Goal: Information Seeking & Learning: Check status

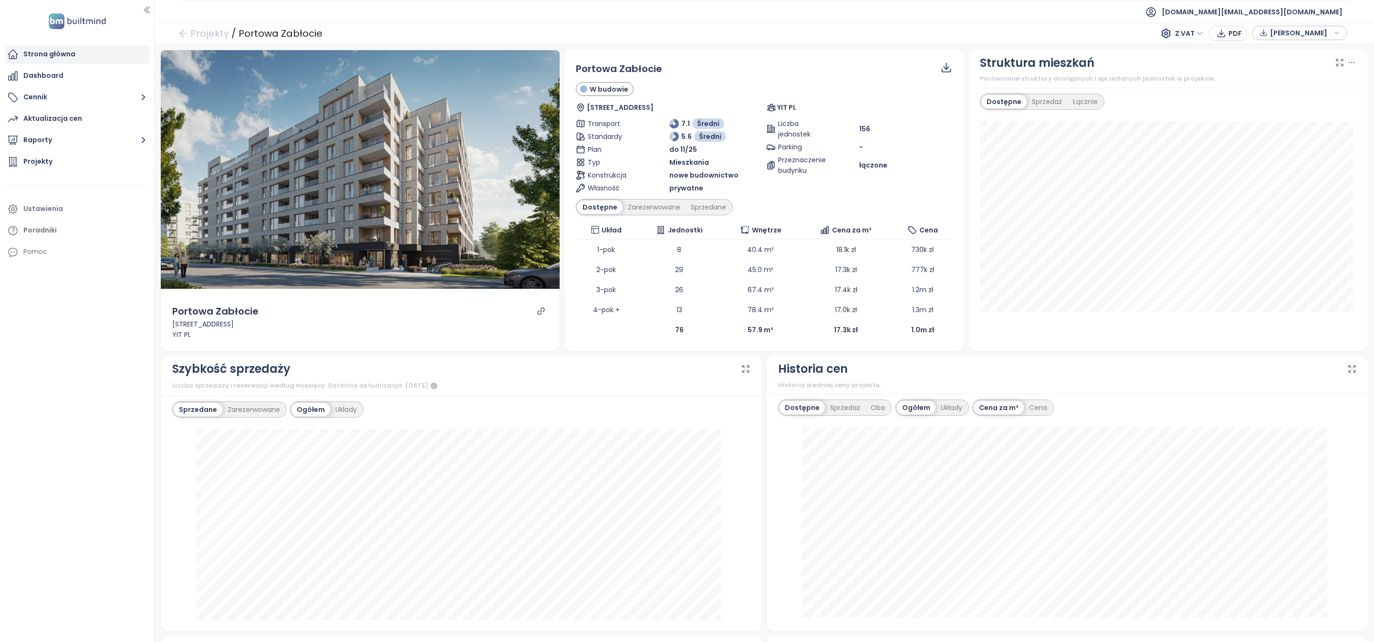
click at [84, 48] on div "Strona główna" at bounding box center [77, 54] width 145 height 19
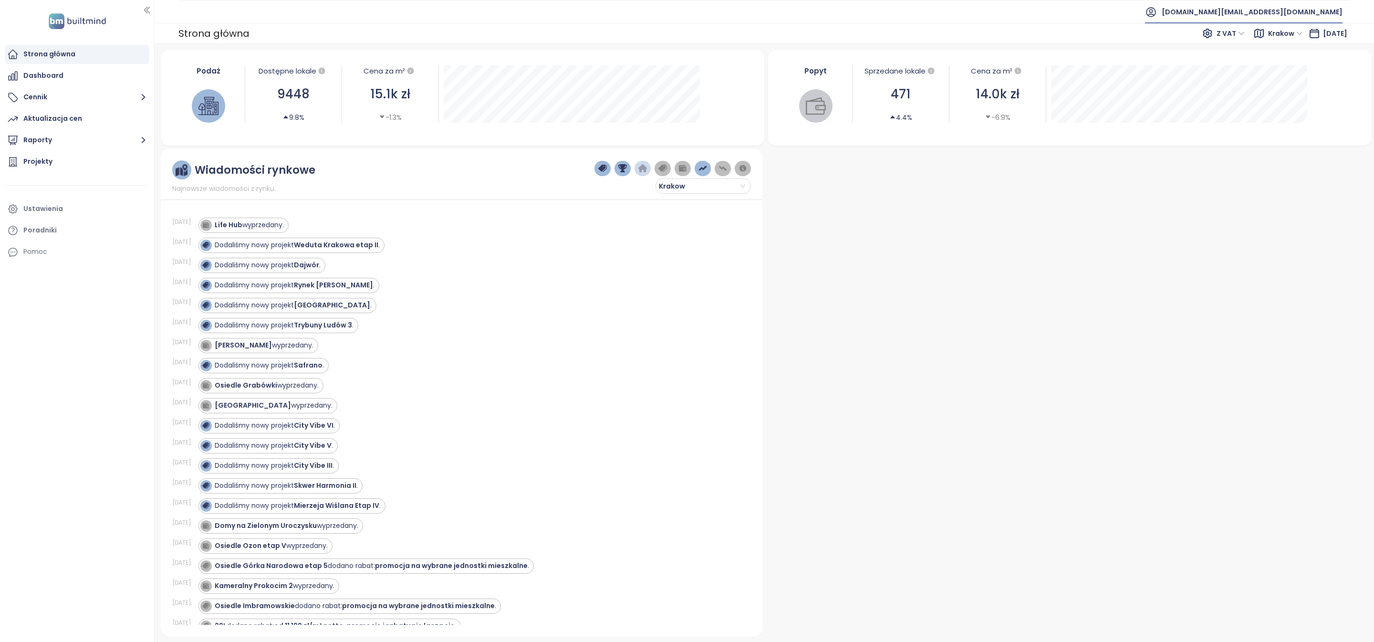
click at [1320, 15] on span "[DOMAIN_NAME][EMAIL_ADDRESS][DOMAIN_NAME]" at bounding box center [1252, 11] width 181 height 23
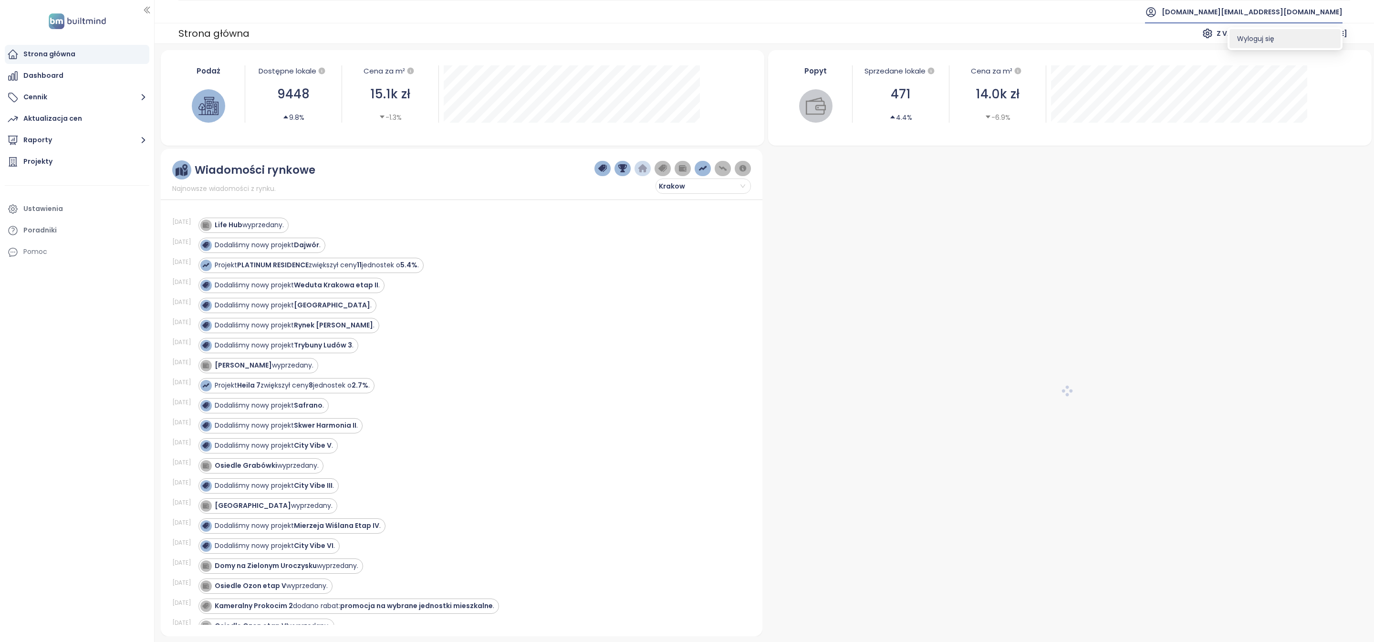
click at [1274, 40] on span "Wyloguj się" at bounding box center [1255, 39] width 37 height 10
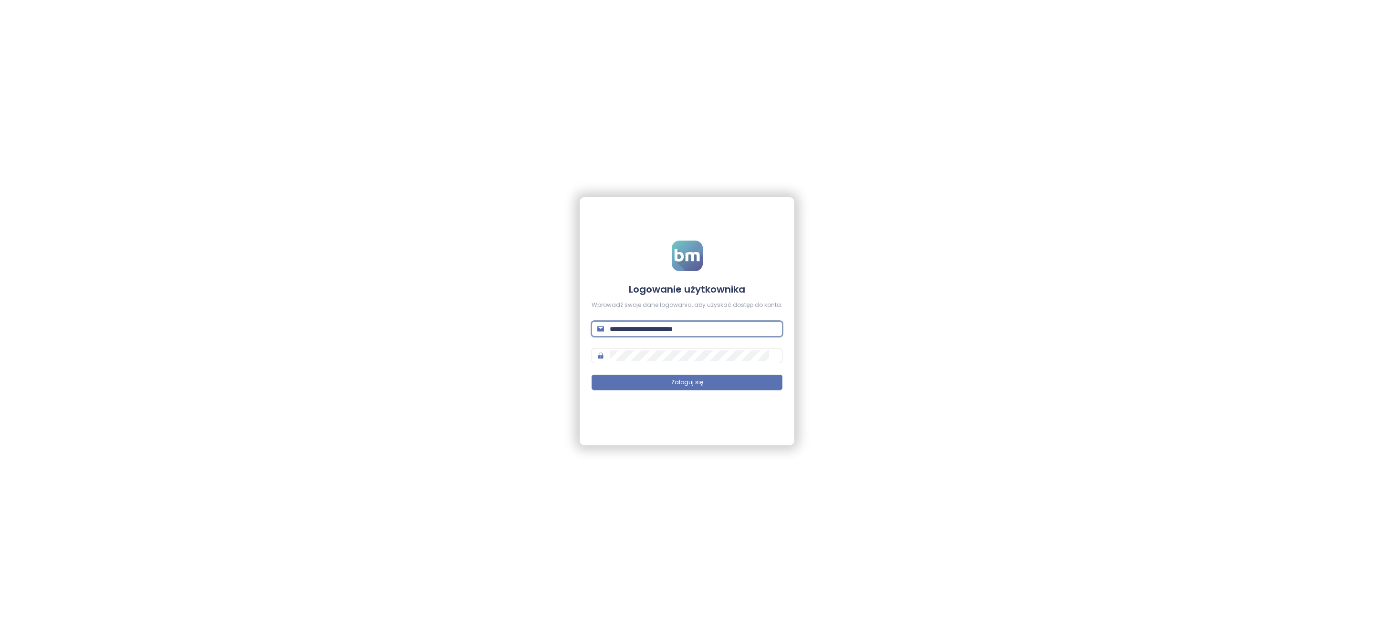
click at [706, 330] on input "**********" at bounding box center [693, 328] width 167 height 10
type input "**********"
click at [685, 379] on span "Zaloguj się" at bounding box center [687, 382] width 32 height 9
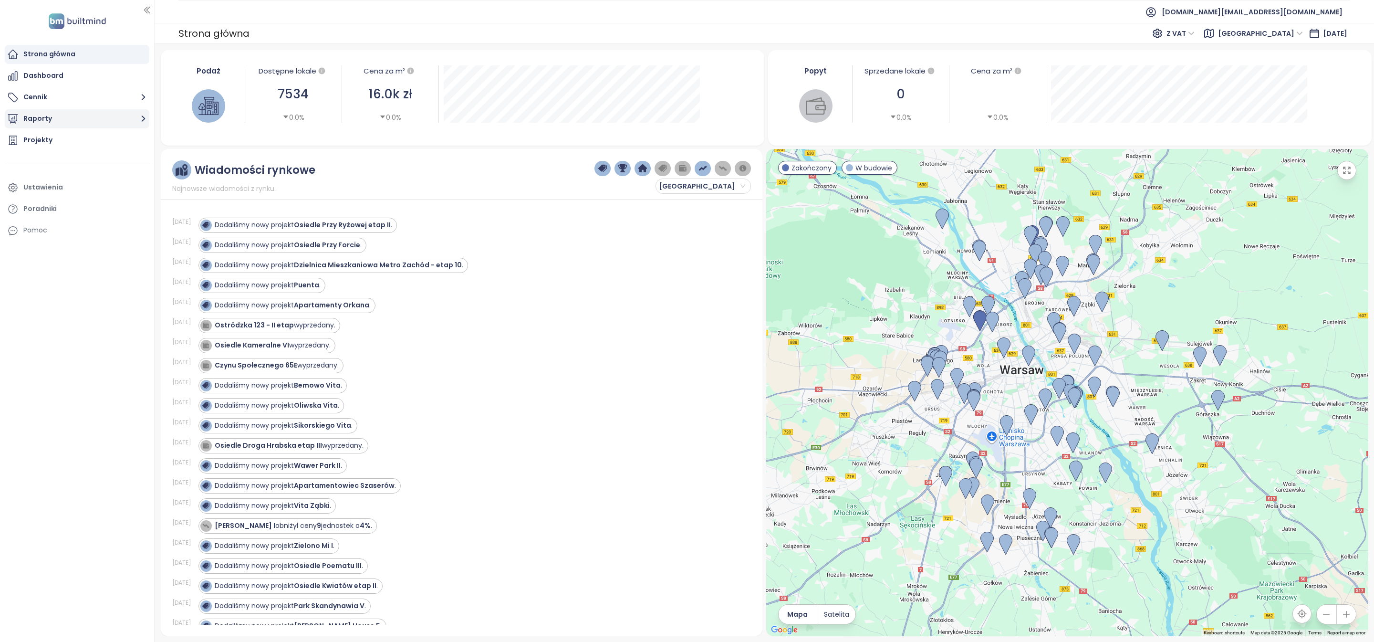
click at [58, 117] on button "Raporty" at bounding box center [77, 118] width 145 height 19
click at [58, 159] on div "[GEOGRAPHIC_DATA]" at bounding box center [66, 158] width 70 height 12
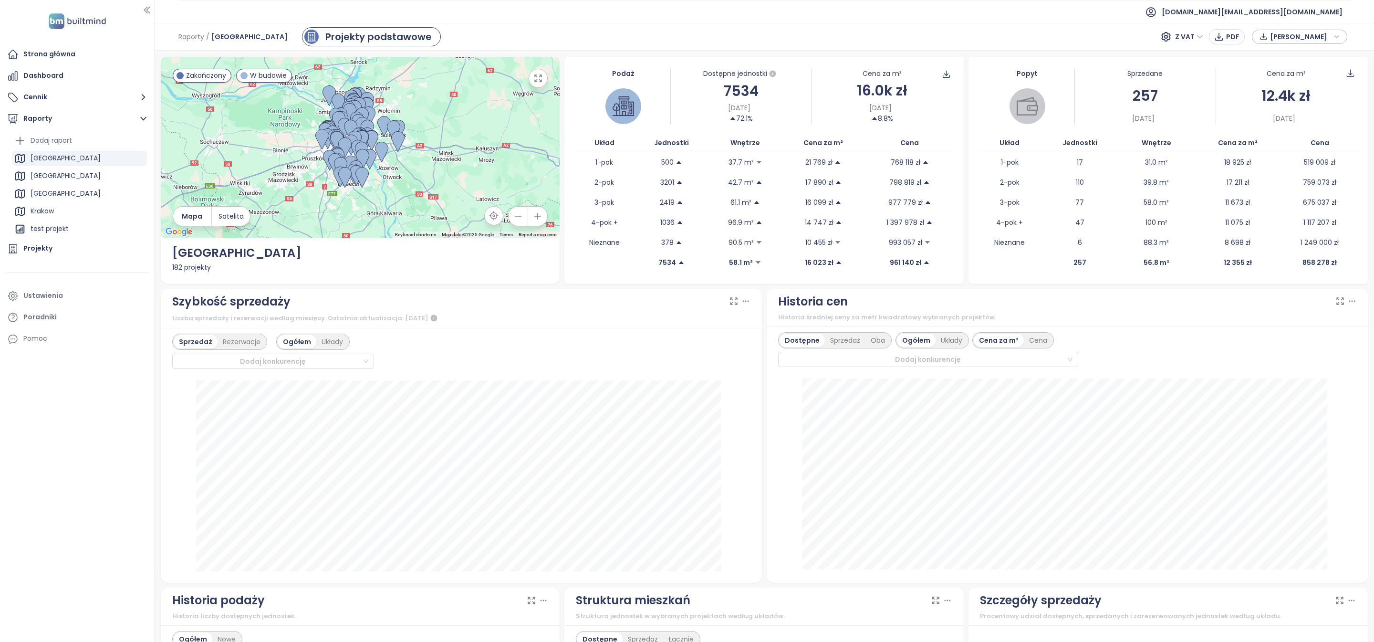
click at [57, 201] on ul "Dodaj raport [GEOGRAPHIC_DATA] [GEOGRAPHIC_DATA] [GEOGRAPHIC_DATA] Krakow test …" at bounding box center [79, 185] width 135 height 104
click at [55, 196] on div "[GEOGRAPHIC_DATA]" at bounding box center [79, 193] width 135 height 15
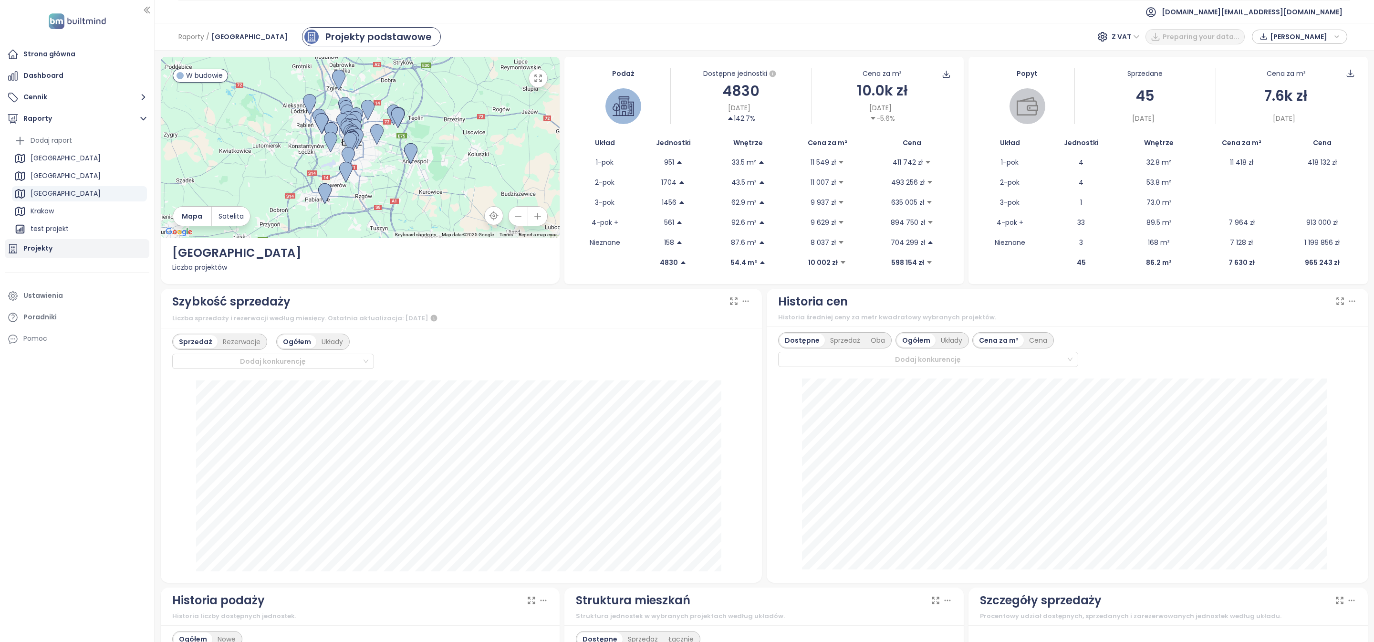
click at [64, 246] on div "Projekty" at bounding box center [77, 248] width 145 height 19
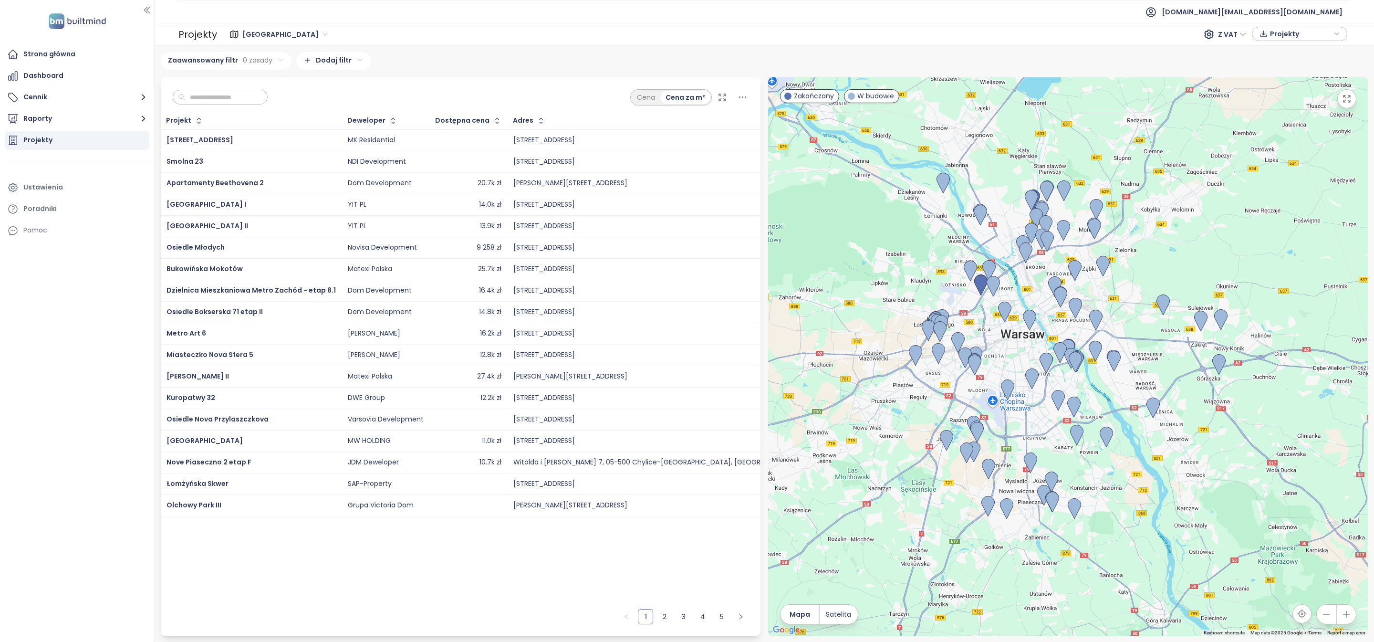
click at [230, 102] on input "text" at bounding box center [223, 97] width 77 height 14
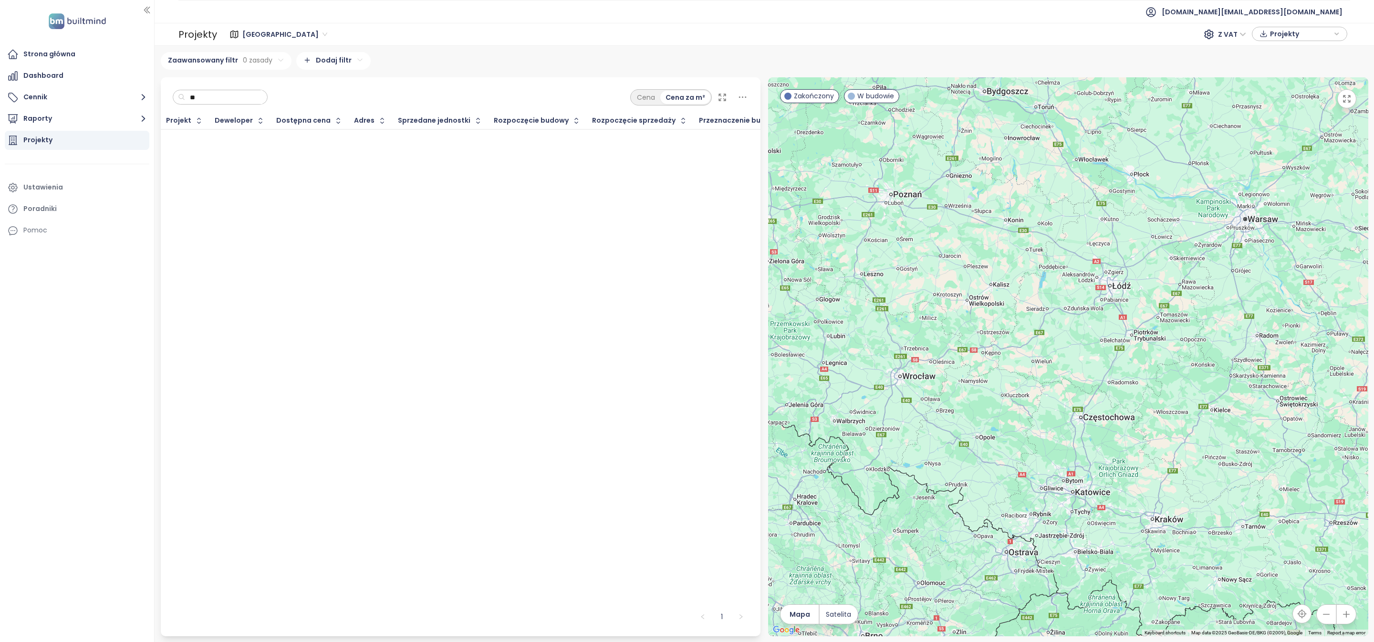
type input "*"
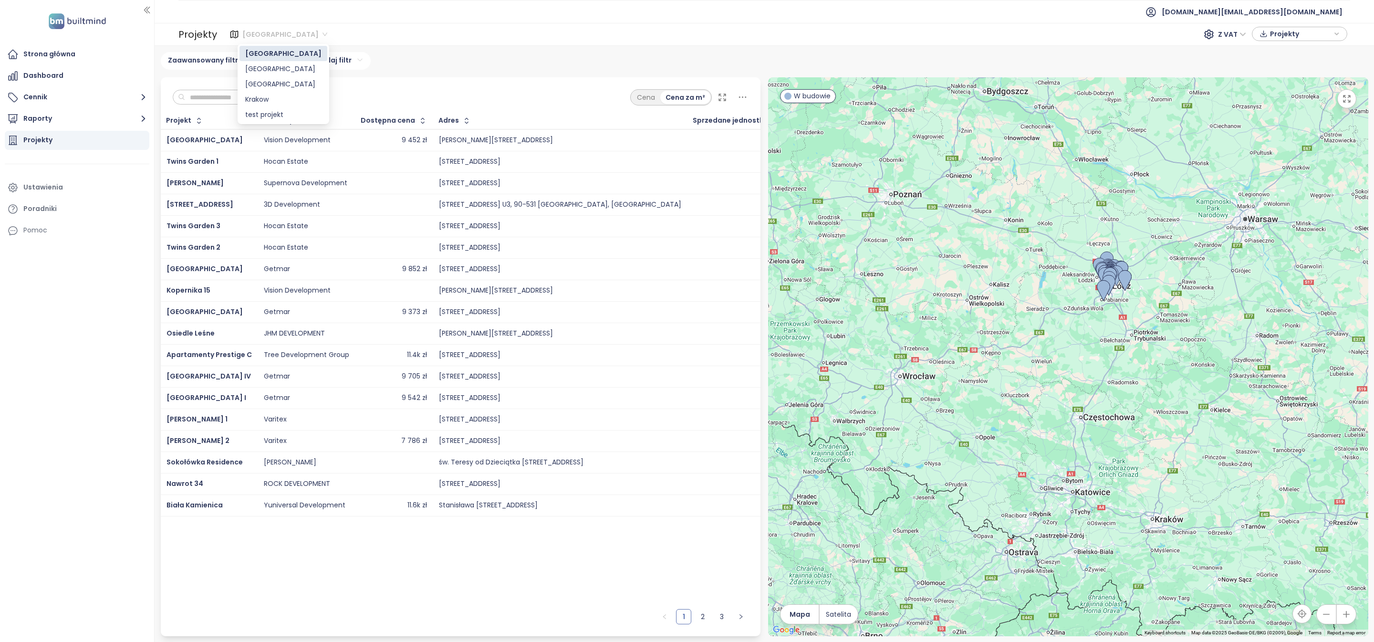
click at [267, 34] on span "[GEOGRAPHIC_DATA]" at bounding box center [284, 34] width 85 height 14
click at [270, 85] on div "[GEOGRAPHIC_DATA]" at bounding box center [283, 84] width 76 height 10
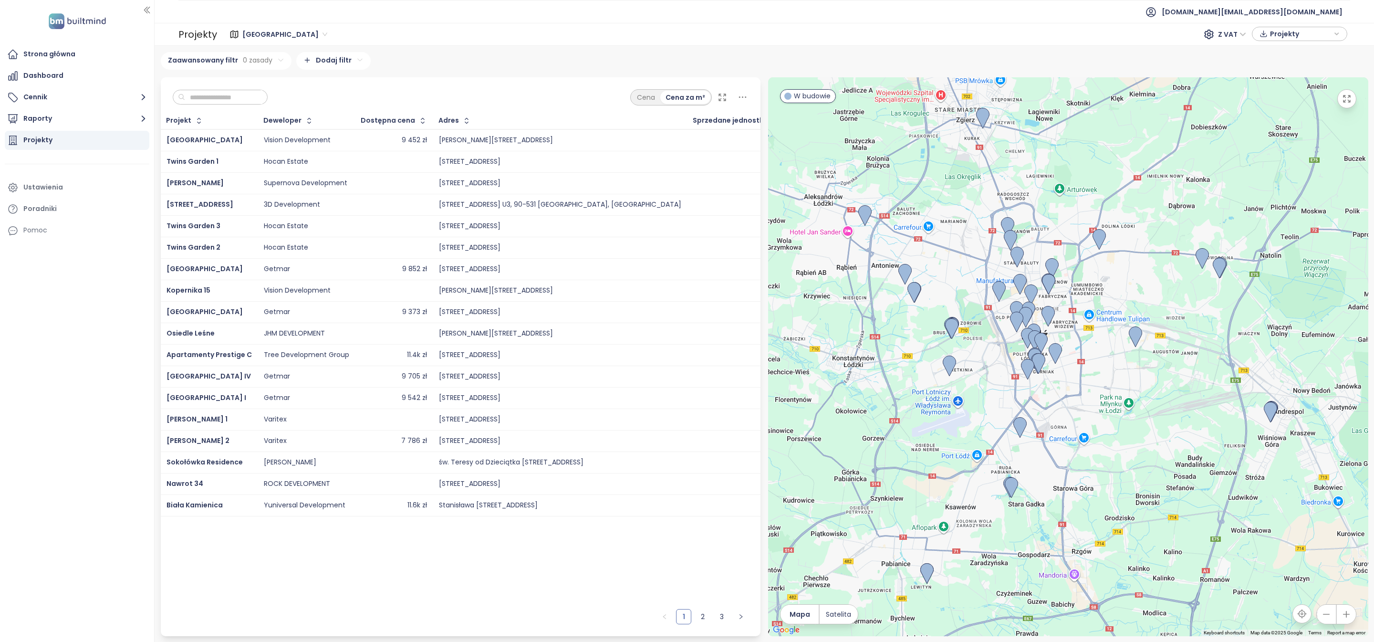
click at [220, 95] on input "text" at bounding box center [223, 97] width 77 height 14
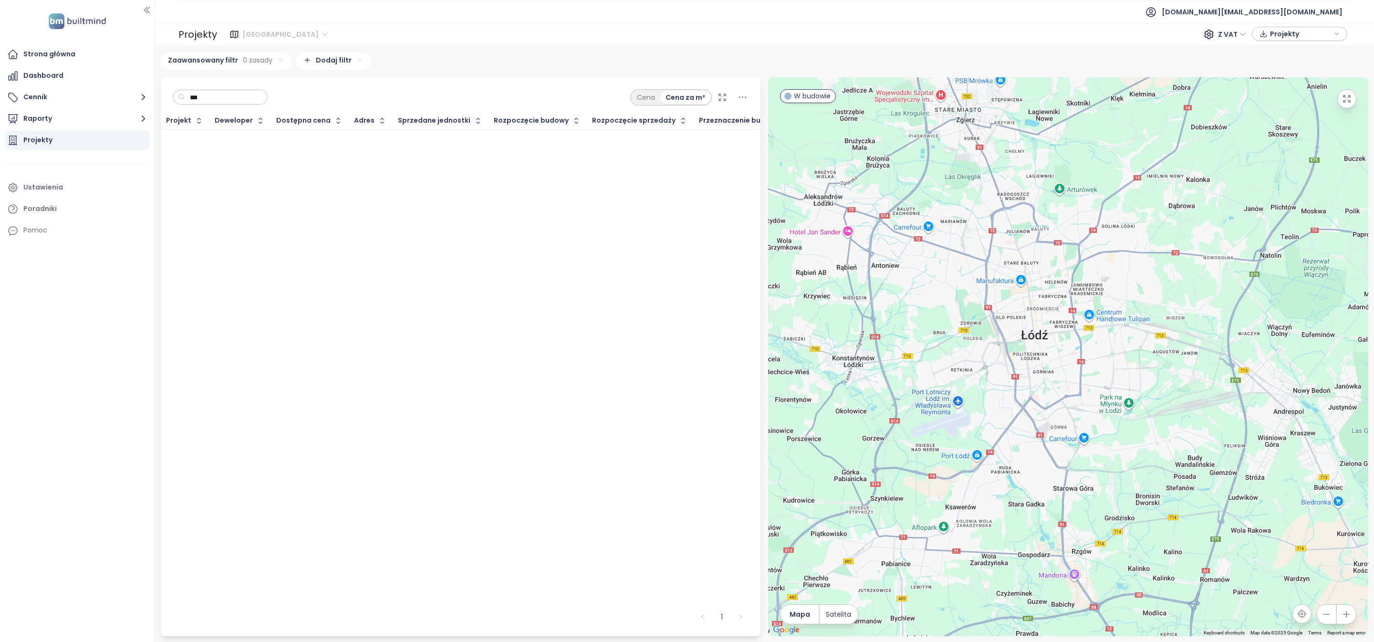
click at [256, 32] on span "[GEOGRAPHIC_DATA]" at bounding box center [284, 34] width 85 height 14
type input "***"
click at [259, 68] on div "[GEOGRAPHIC_DATA]" at bounding box center [283, 68] width 76 height 10
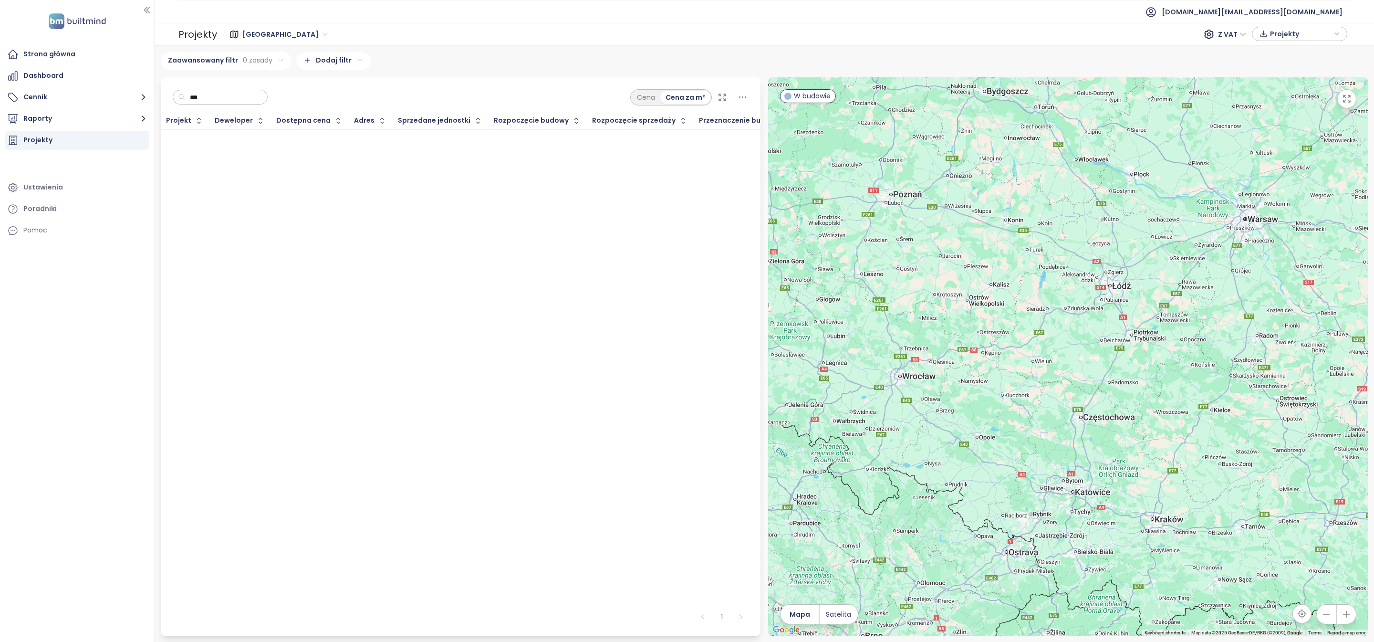
click at [219, 97] on input "***" at bounding box center [223, 97] width 77 height 14
type input "***"
click at [259, 31] on span "[GEOGRAPHIC_DATA]" at bounding box center [284, 34] width 85 height 14
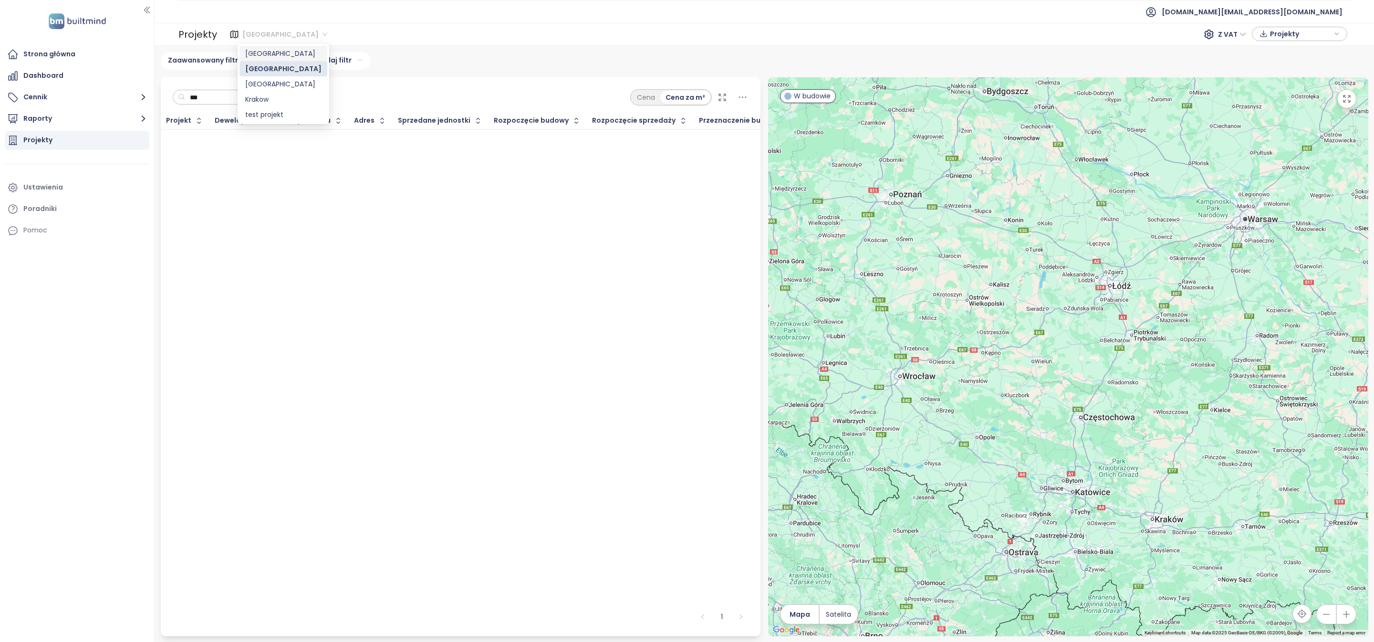
click at [271, 50] on div "[GEOGRAPHIC_DATA]" at bounding box center [283, 53] width 76 height 10
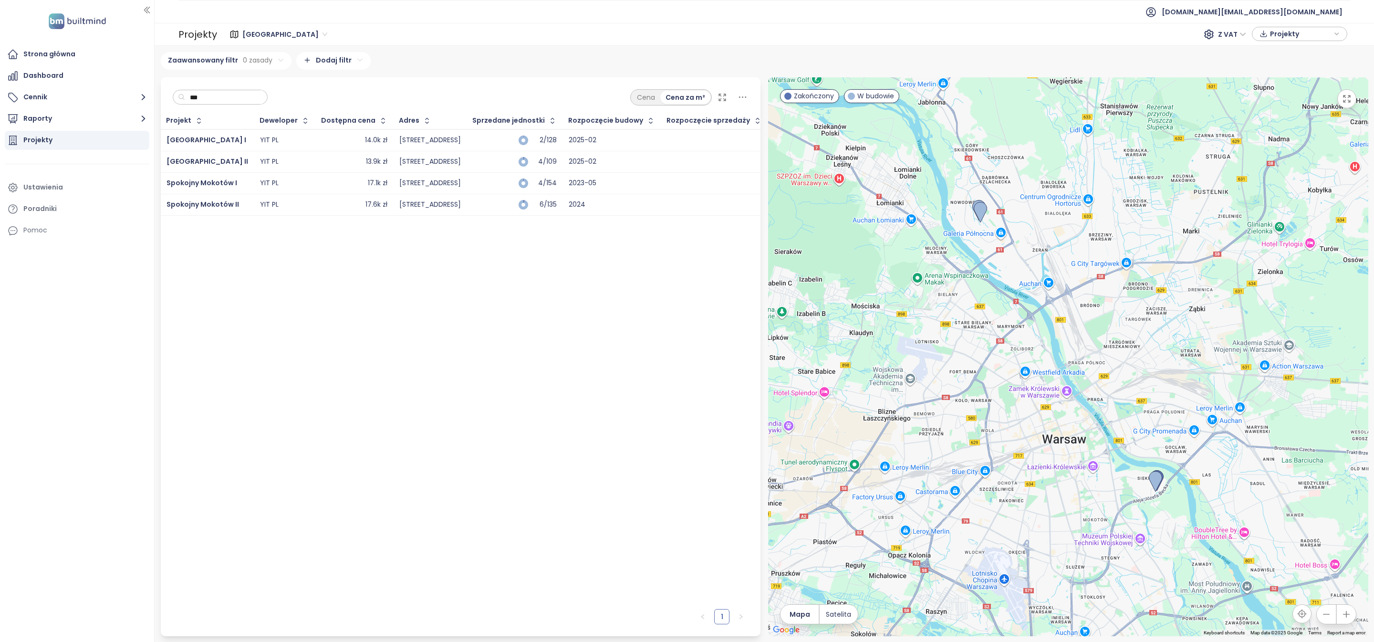
click at [233, 95] on input "***" at bounding box center [223, 97] width 77 height 14
click at [58, 121] on button "Raporty" at bounding box center [77, 118] width 145 height 19
click at [62, 159] on div "[GEOGRAPHIC_DATA]" at bounding box center [66, 158] width 70 height 12
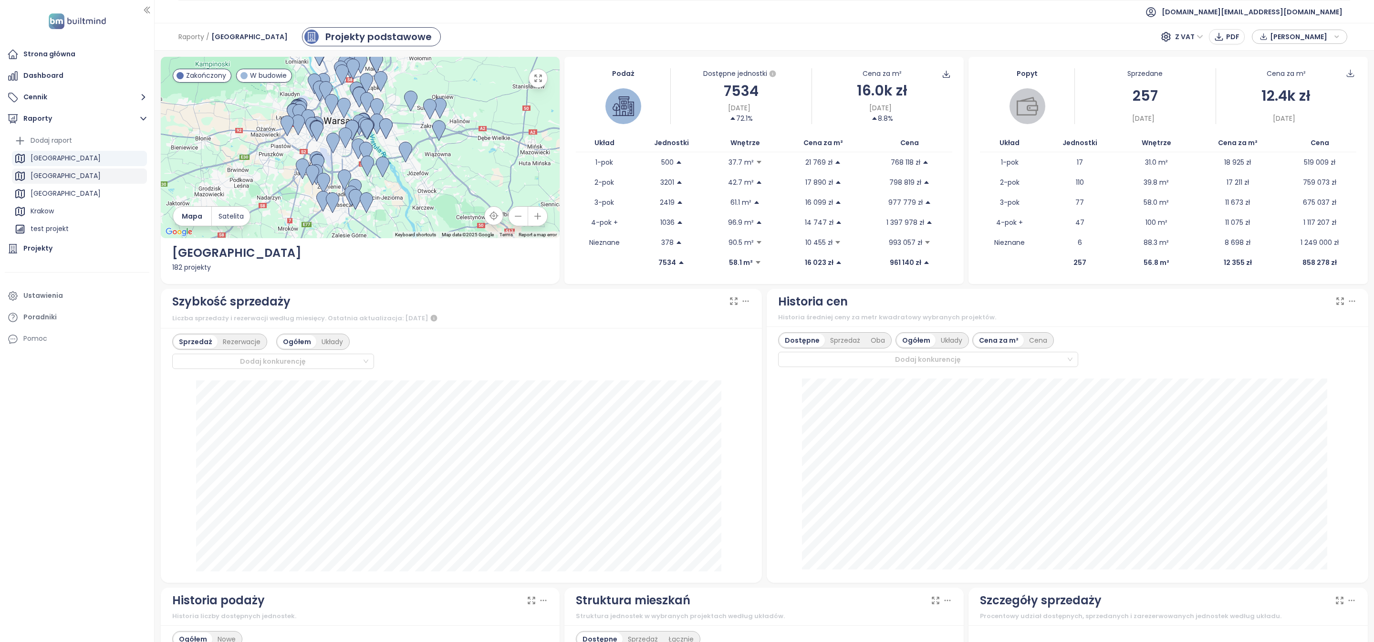
click at [57, 174] on div "[GEOGRAPHIC_DATA]" at bounding box center [79, 175] width 135 height 15
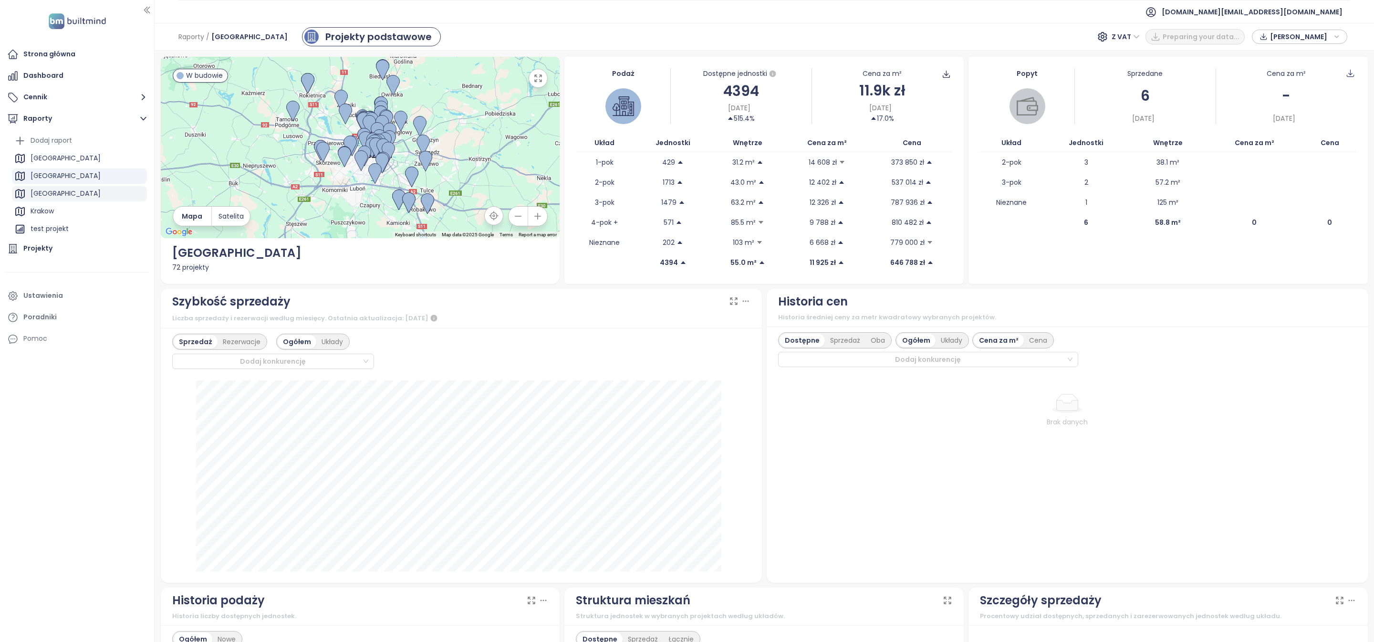
click at [62, 186] on div "[GEOGRAPHIC_DATA]" at bounding box center [79, 193] width 135 height 15
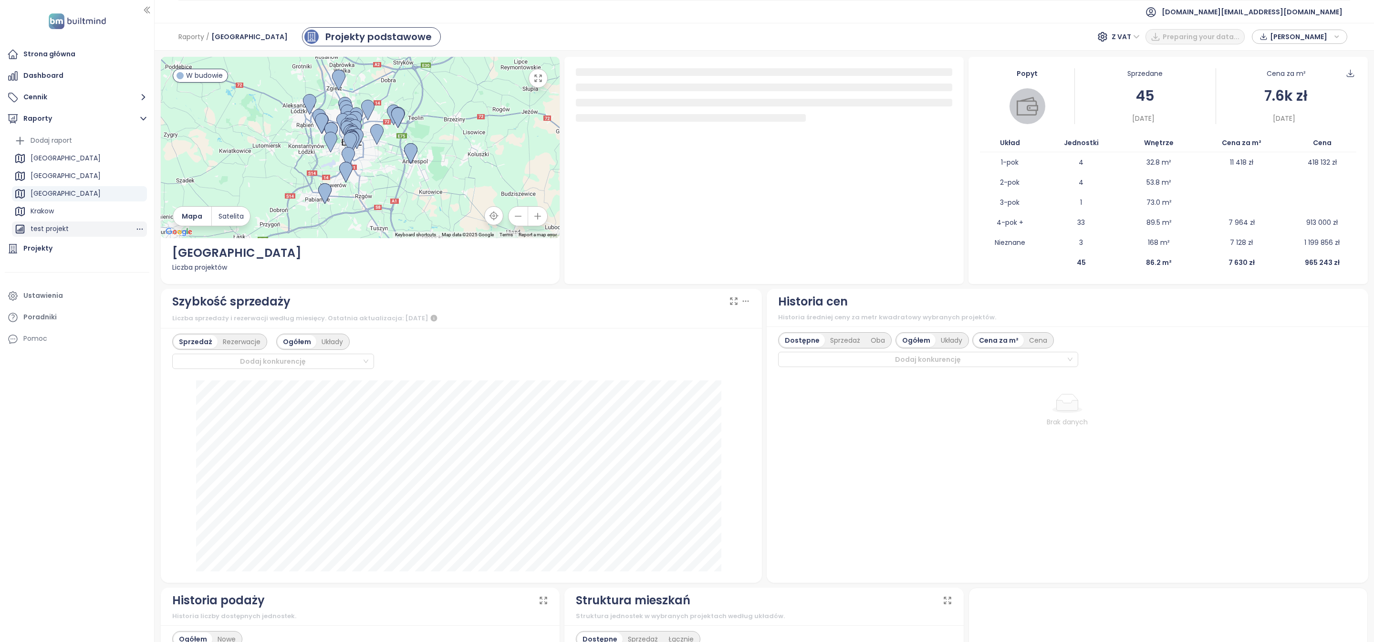
click at [73, 222] on div "test projekt" at bounding box center [79, 228] width 135 height 15
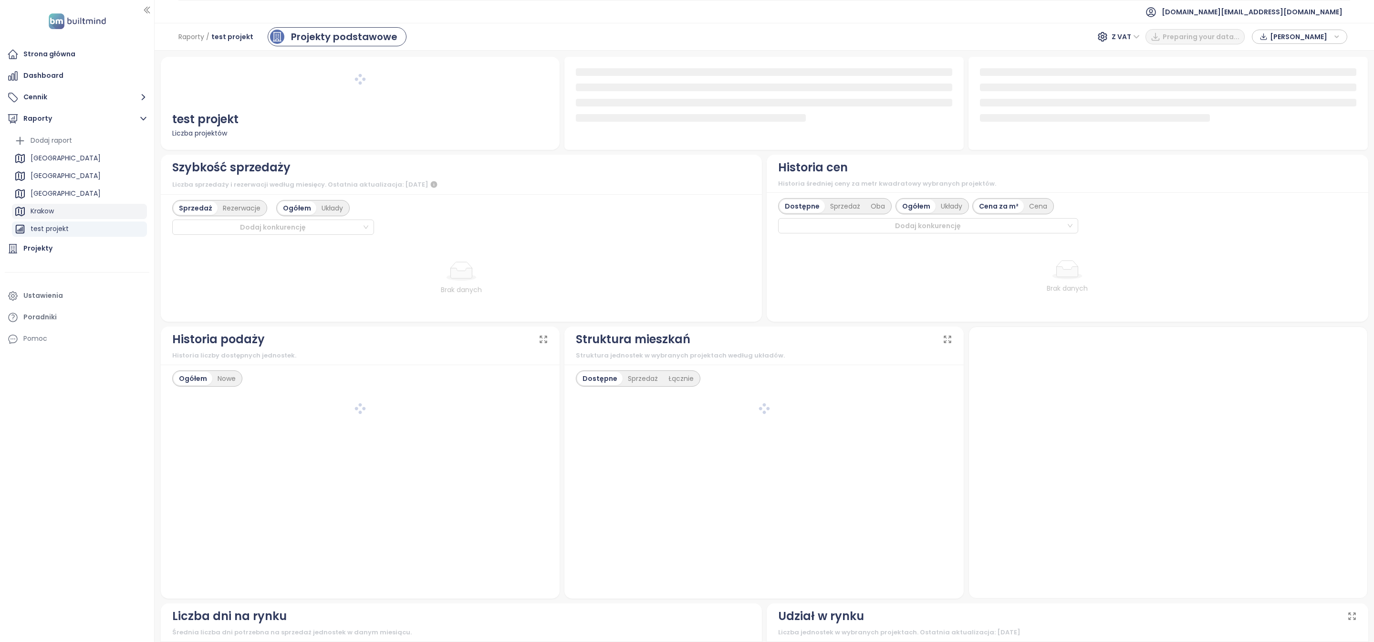
click at [71, 216] on div "Krakow" at bounding box center [79, 211] width 135 height 15
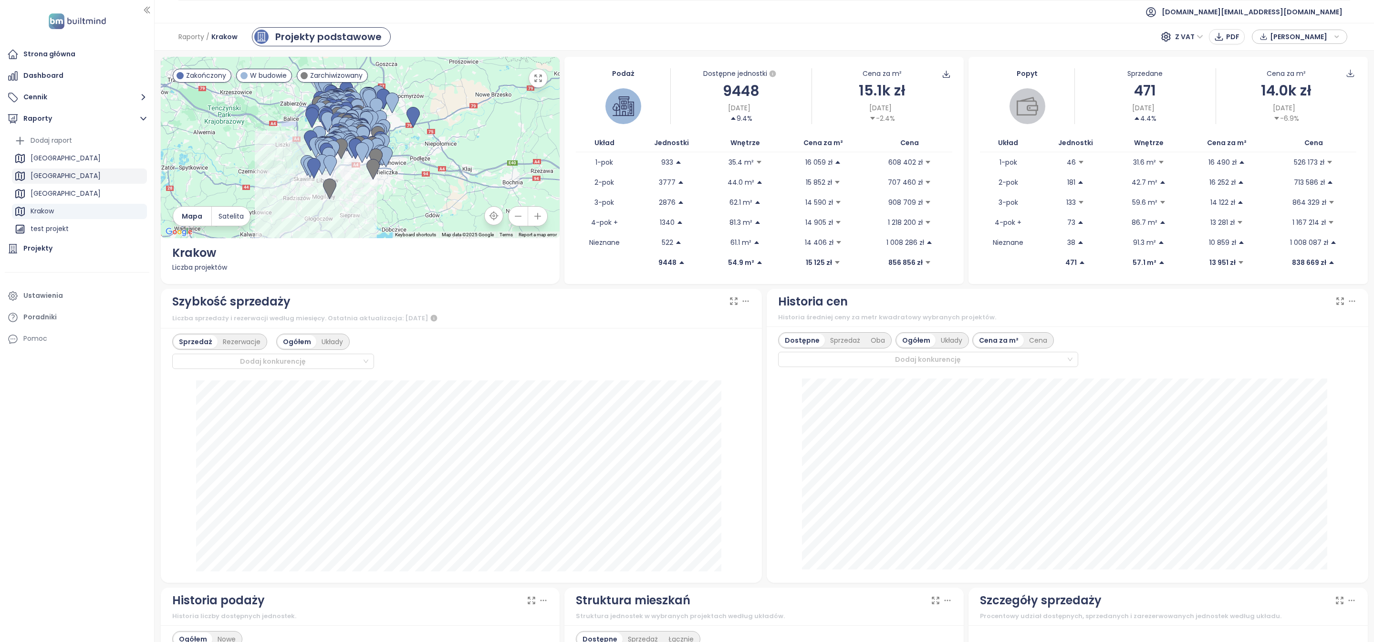
click at [77, 168] on div "[GEOGRAPHIC_DATA]" at bounding box center [79, 175] width 135 height 15
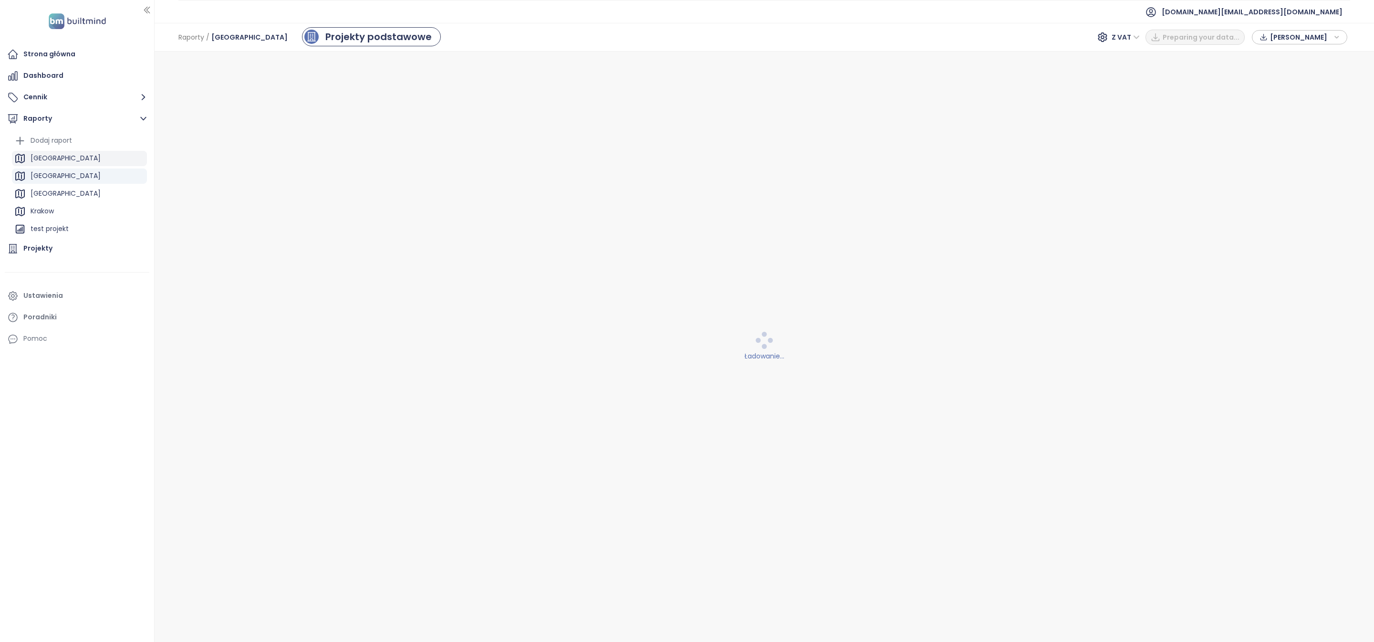
click at [77, 156] on div "[GEOGRAPHIC_DATA]" at bounding box center [79, 158] width 135 height 15
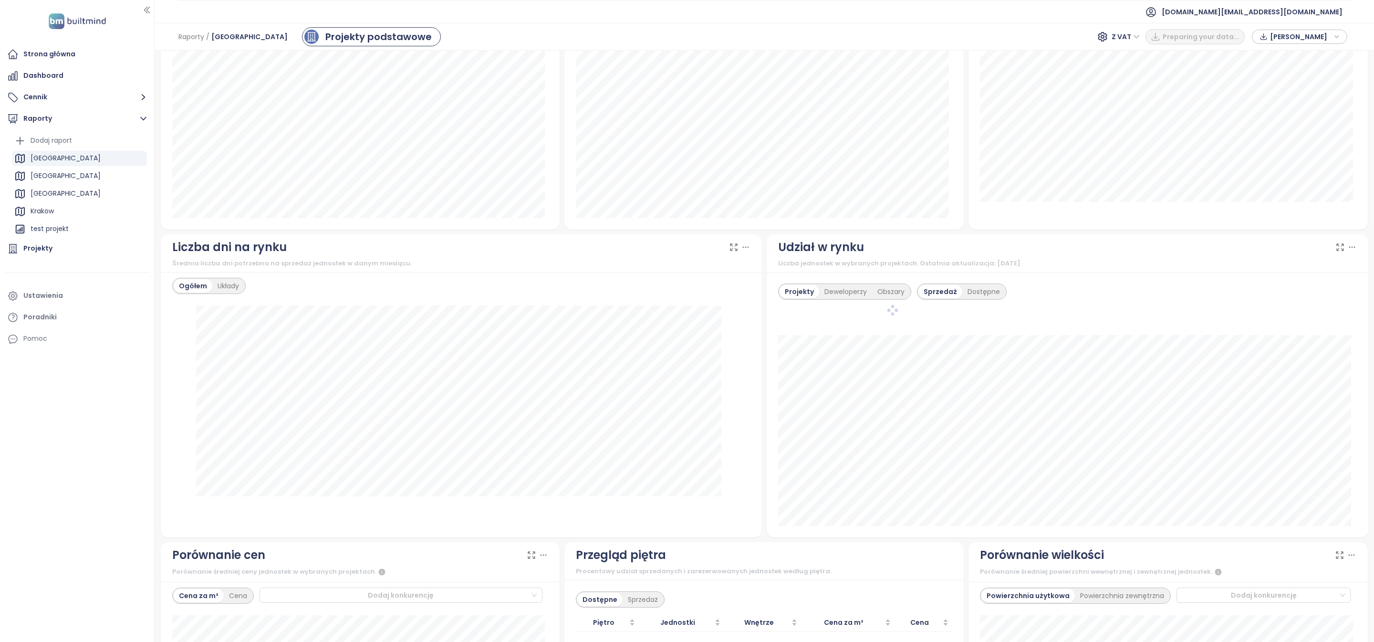
scroll to position [670, 0]
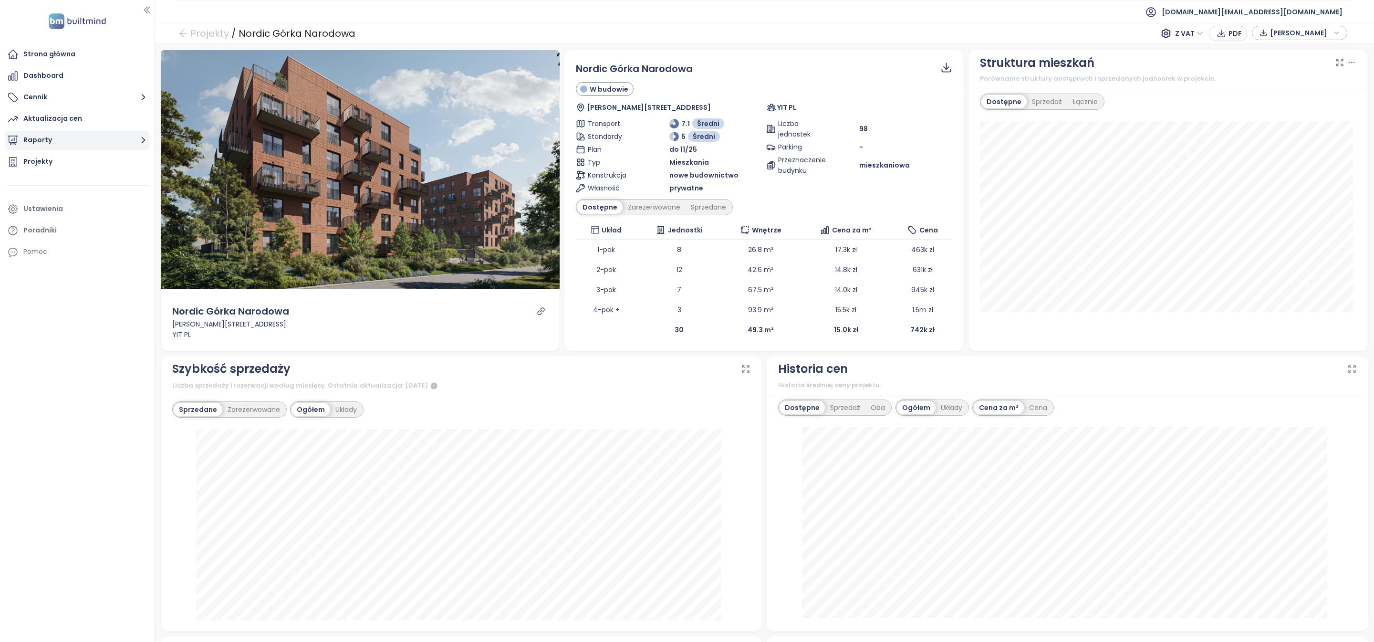
click at [59, 145] on button "Raporty" at bounding box center [77, 140] width 145 height 19
